Goal: Information Seeking & Learning: Learn about a topic

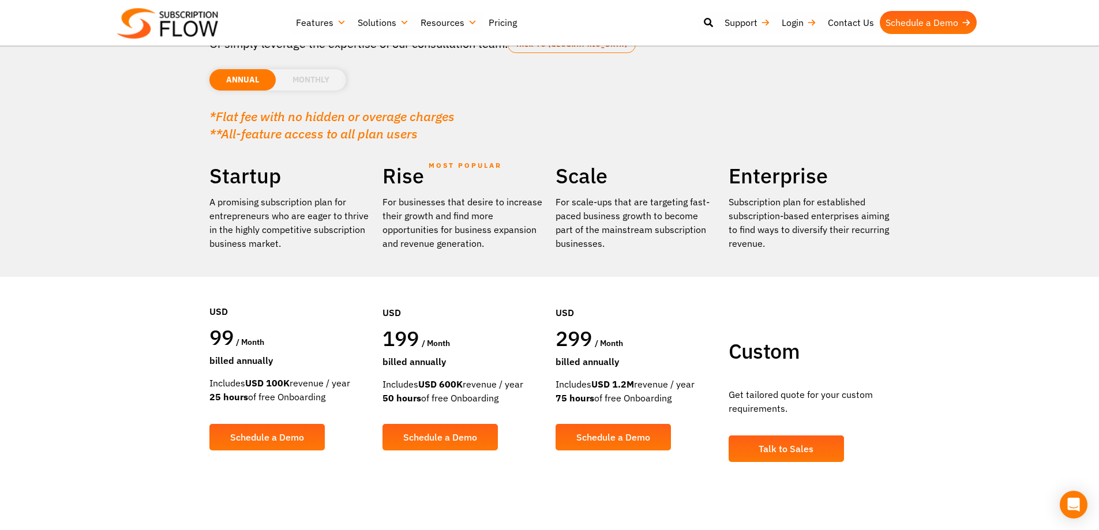
scroll to position [115, 0]
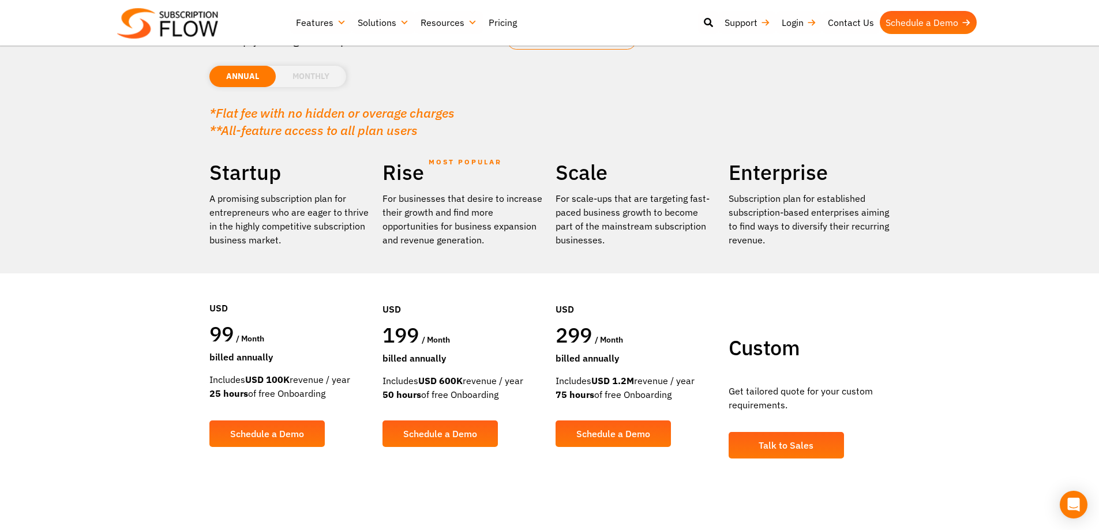
click at [297, 72] on li "MONTHLY" at bounding box center [311, 76] width 70 height 21
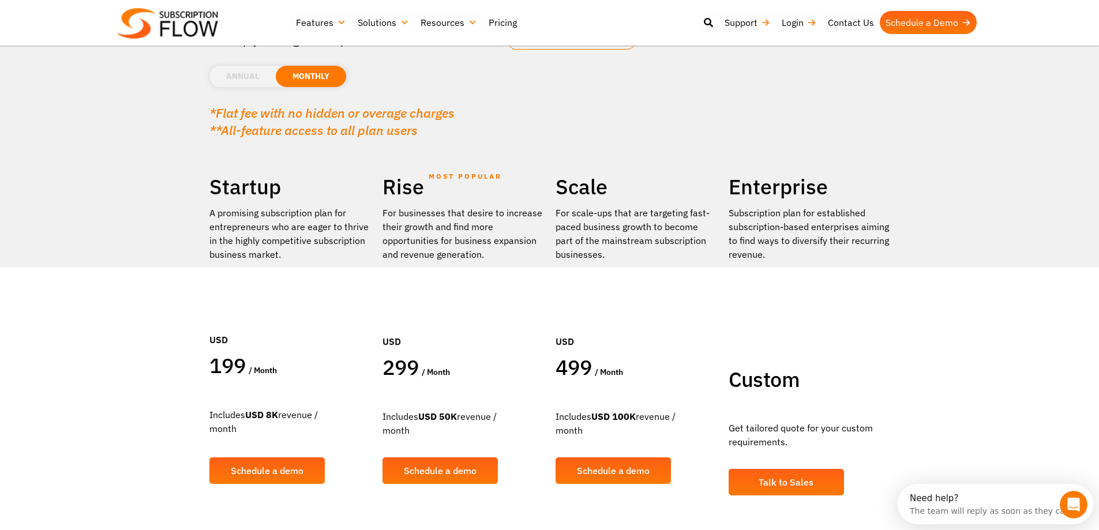
scroll to position [0, 0]
click at [140, 225] on section "Find a plan that's right for you Or simply leverage the expertise of our consul…" at bounding box center [549, 199] width 1099 height 628
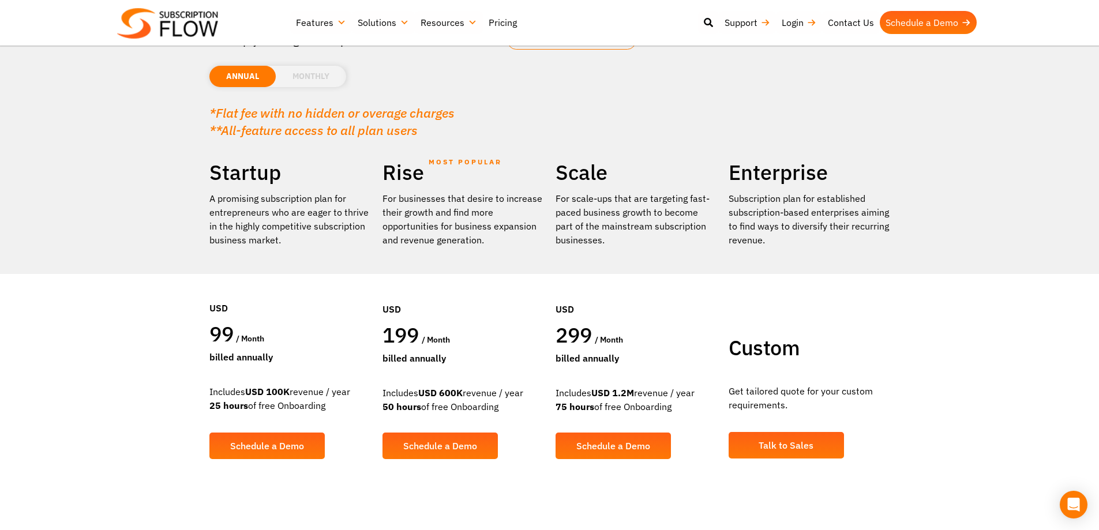
click at [333, 81] on li "MONTHLY" at bounding box center [311, 76] width 70 height 21
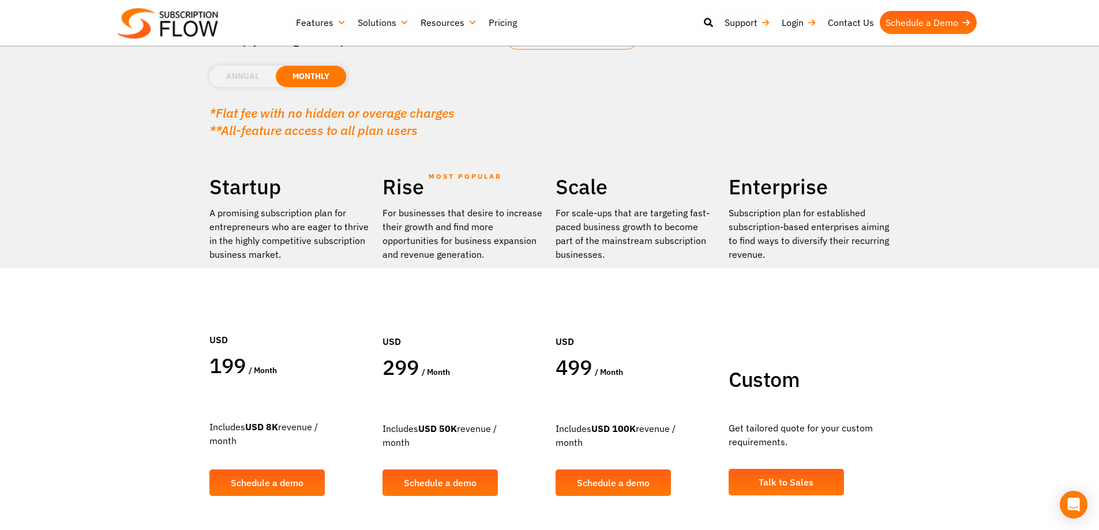
click at [265, 77] on li "ANNUAL" at bounding box center [242, 76] width 66 height 21
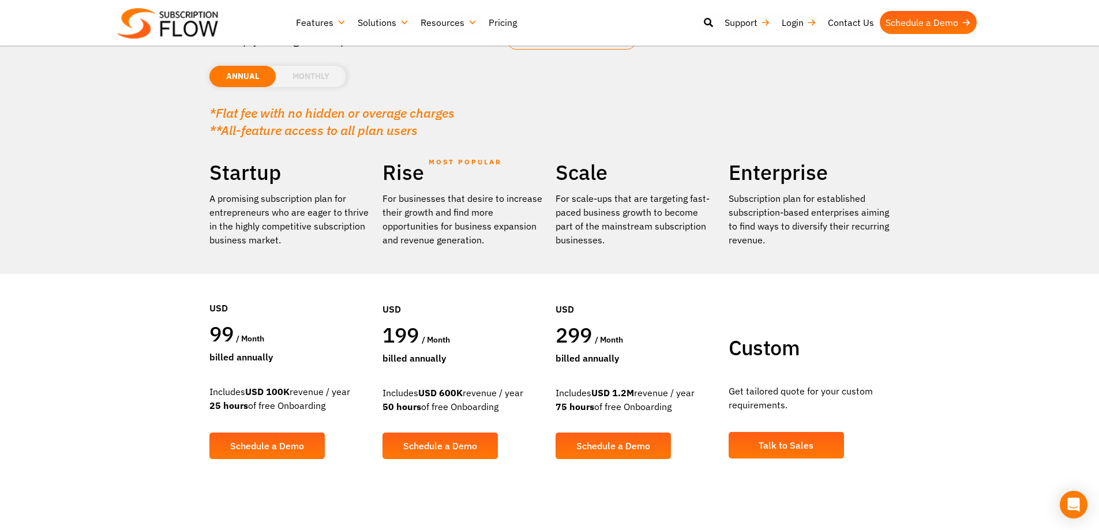
click at [329, 76] on li "MONTHLY" at bounding box center [311, 76] width 70 height 21
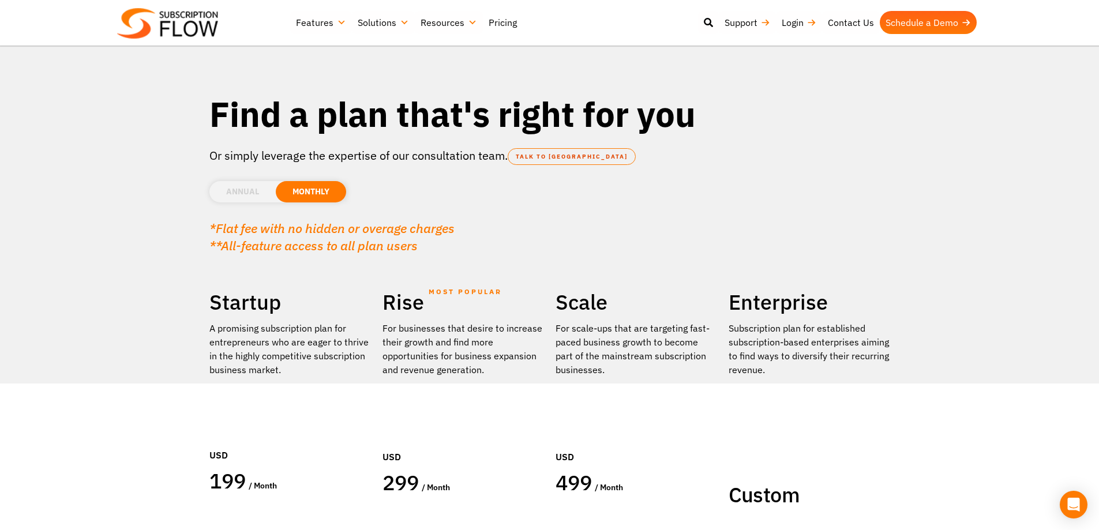
scroll to position [288, 0]
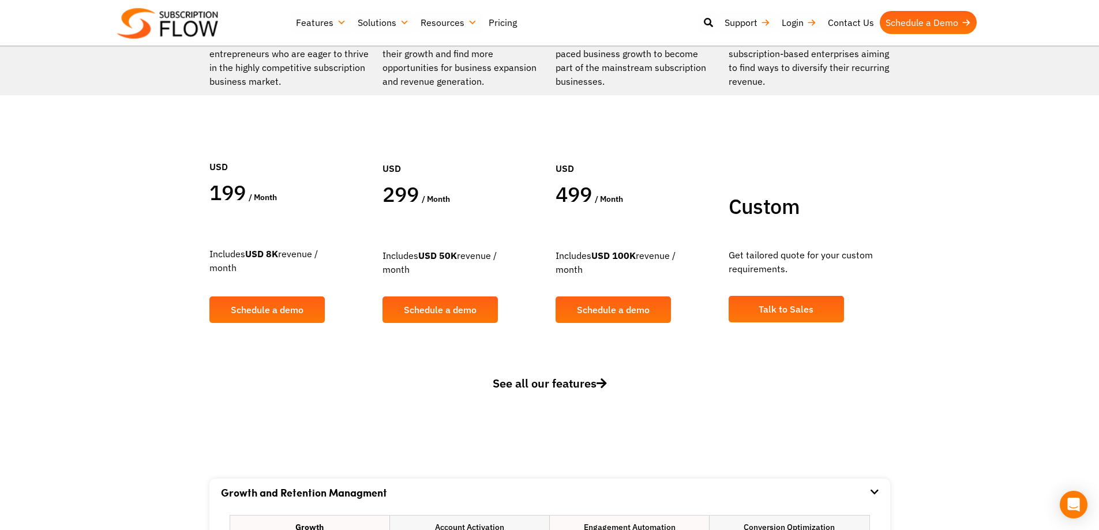
click at [597, 378] on span "See all our features" at bounding box center [550, 384] width 114 height 16
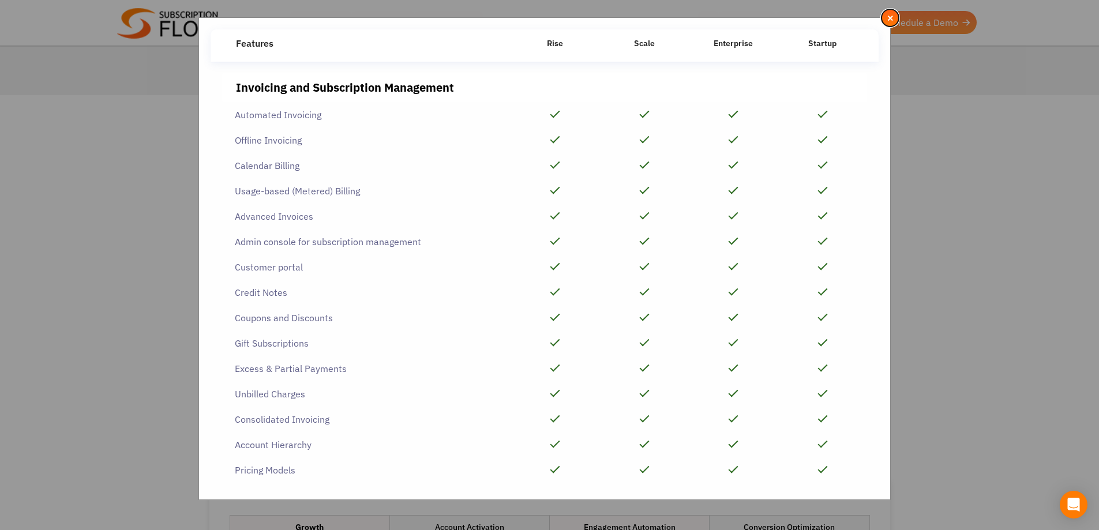
click at [890, 21] on span "×" at bounding box center [890, 18] width 7 height 13
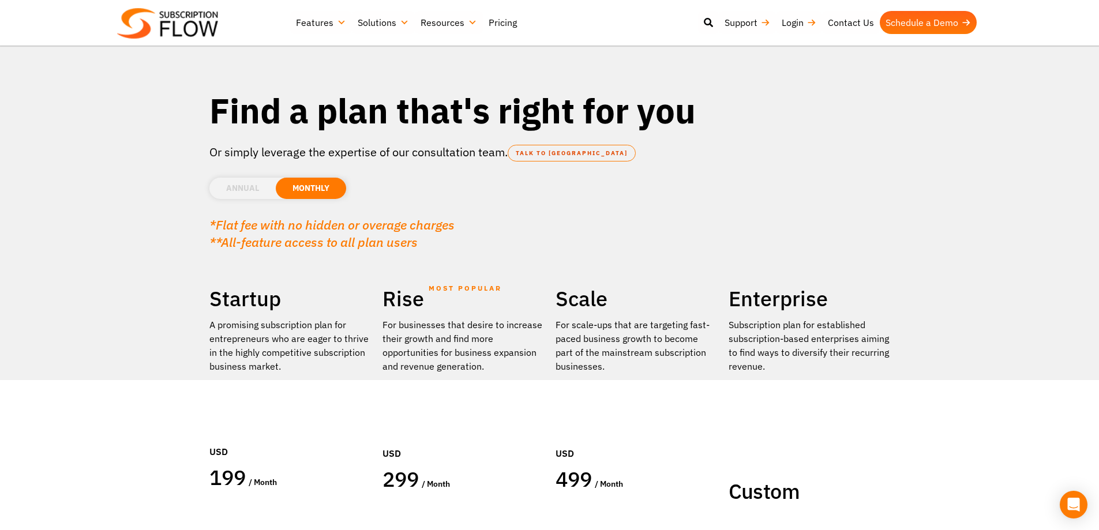
scroll to position [0, 0]
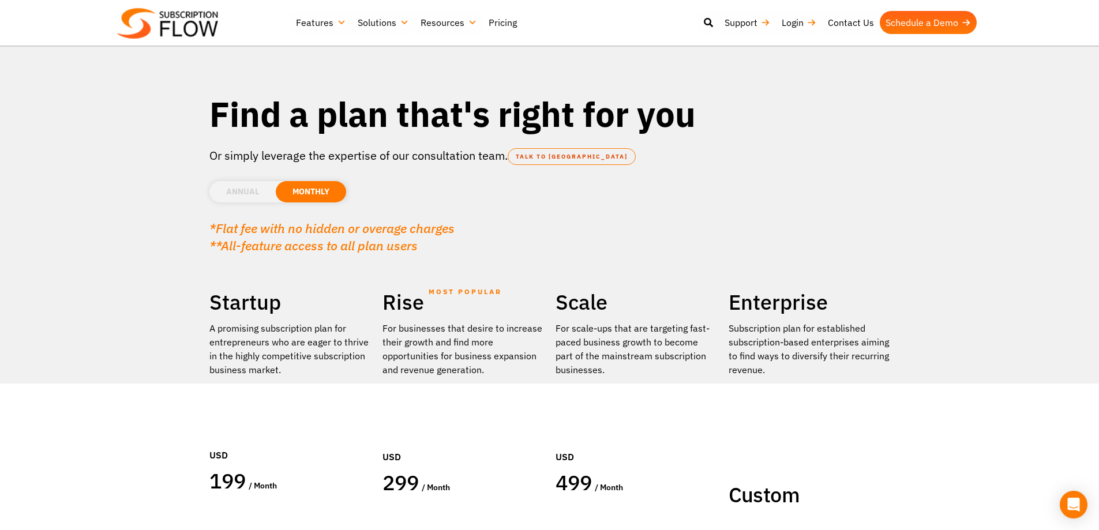
click at [250, 192] on li "ANNUAL" at bounding box center [242, 191] width 66 height 21
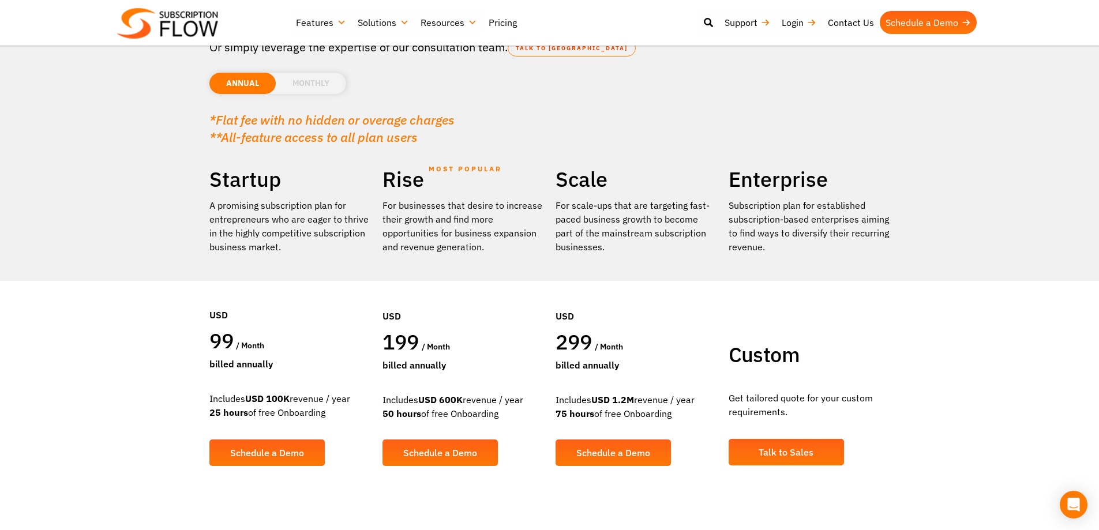
scroll to position [173, 0]
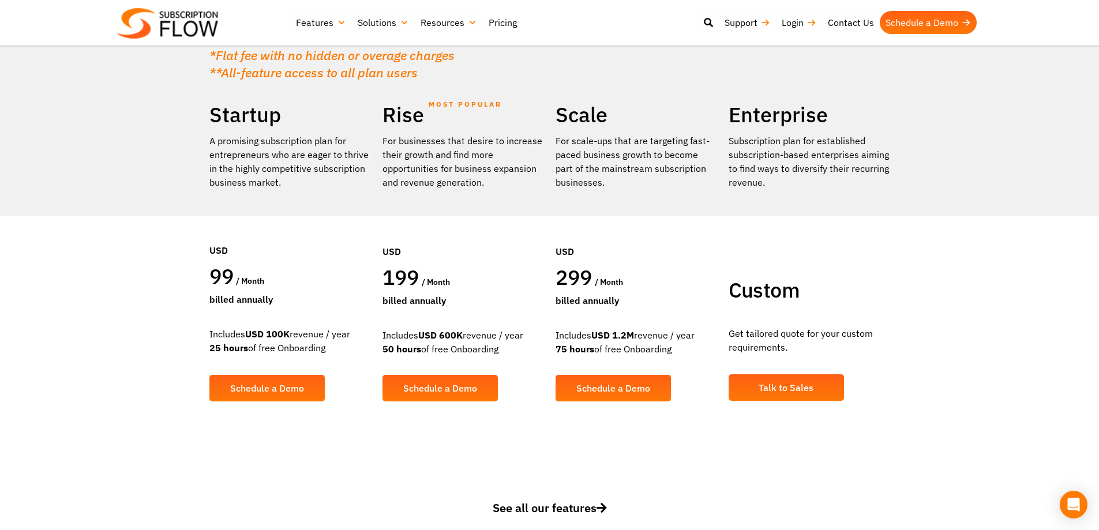
click at [460, 342] on div "Includes USD 600K revenue / year 50 hours of free Onboarding" at bounding box center [463, 342] width 162 height 28
click at [599, 255] on div "USD" at bounding box center [637, 237] width 162 height 54
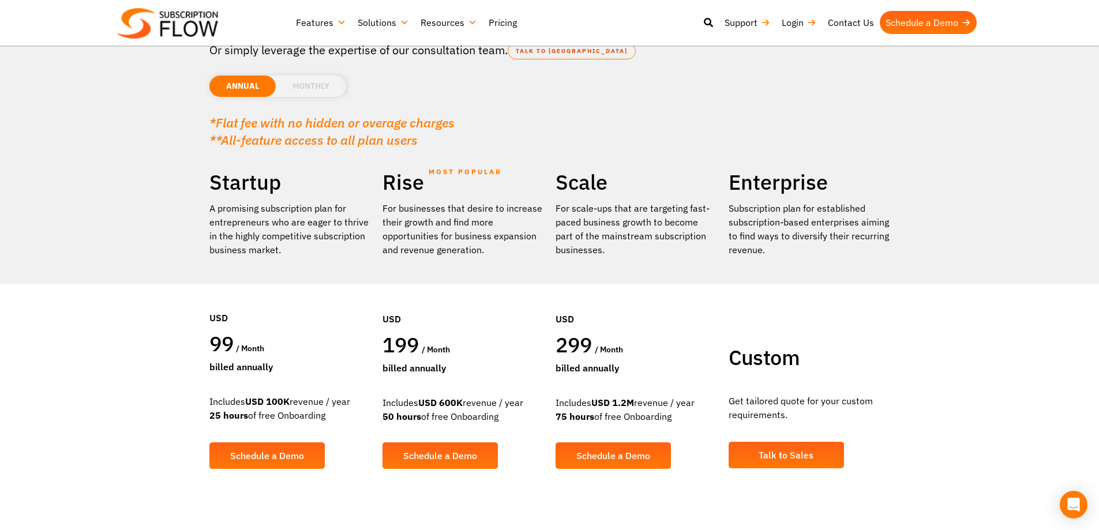
scroll to position [115, 0]
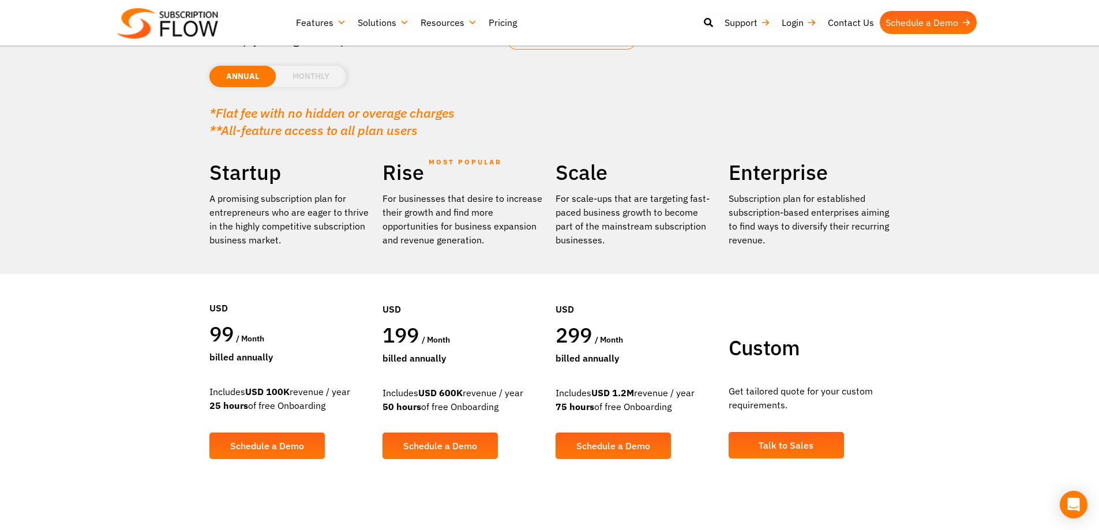
click at [283, 77] on li "MONTHLY" at bounding box center [311, 76] width 70 height 21
